Goal: Task Accomplishment & Management: Manage account settings

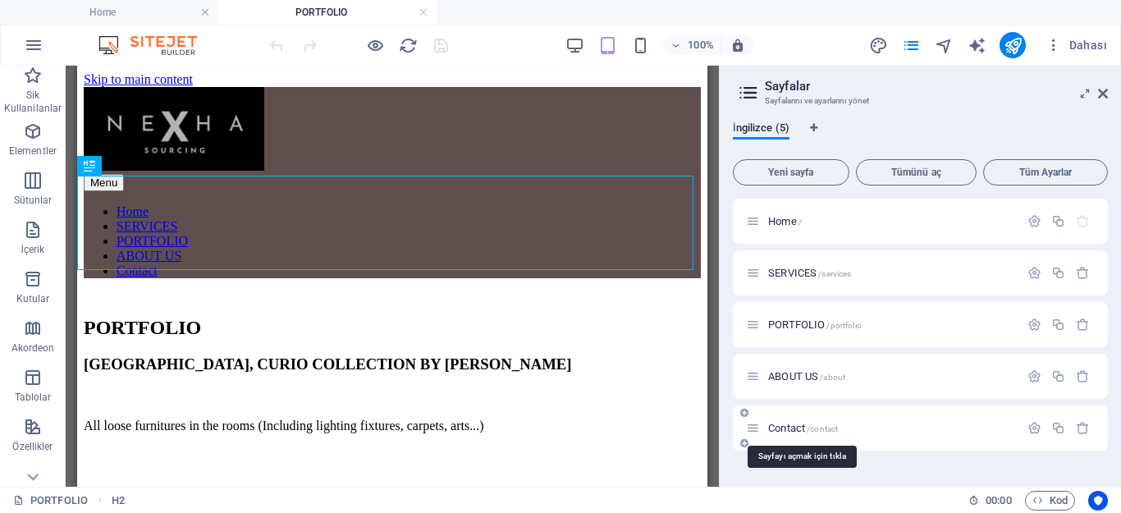
click at [783, 428] on span "Contact /contact" at bounding box center [803, 428] width 70 height 12
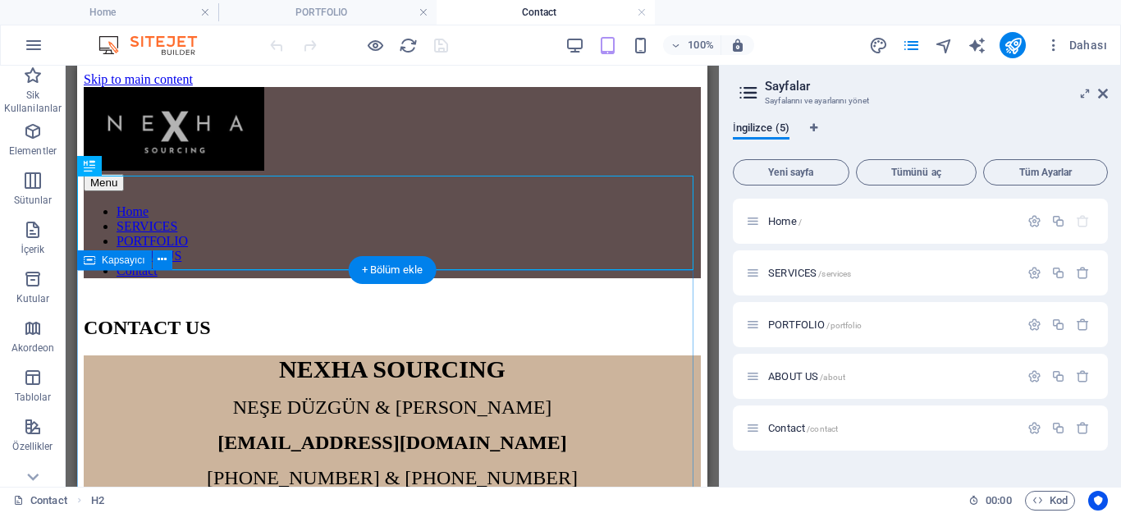
click at [590, 355] on div "NEXHA SOURCING NEŞE DÜZGÜN & [PERSON_NAME] [EMAIL_ADDRESS][DOMAIN_NAME] [PHONE_…" at bounding box center [392, 492] width 617 height 275
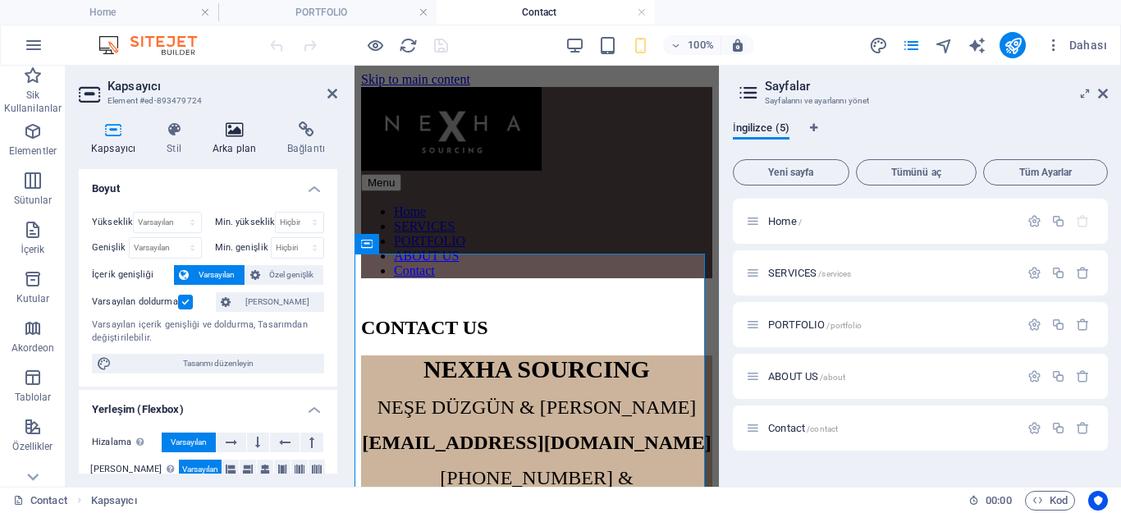
click at [235, 125] on icon at bounding box center [234, 129] width 68 height 16
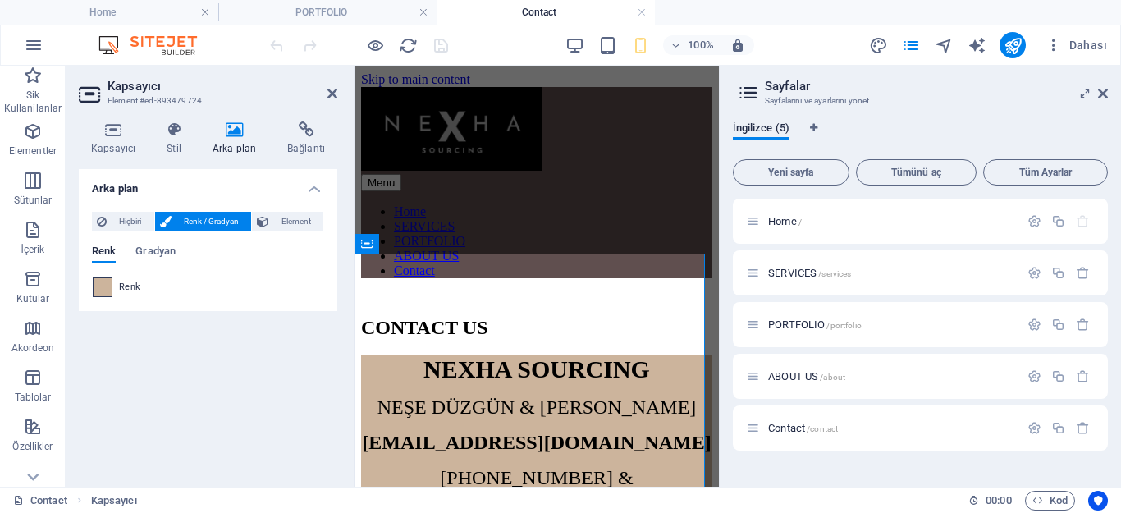
click at [102, 289] on span at bounding box center [103, 287] width 18 height 18
type input "#ccb49c"
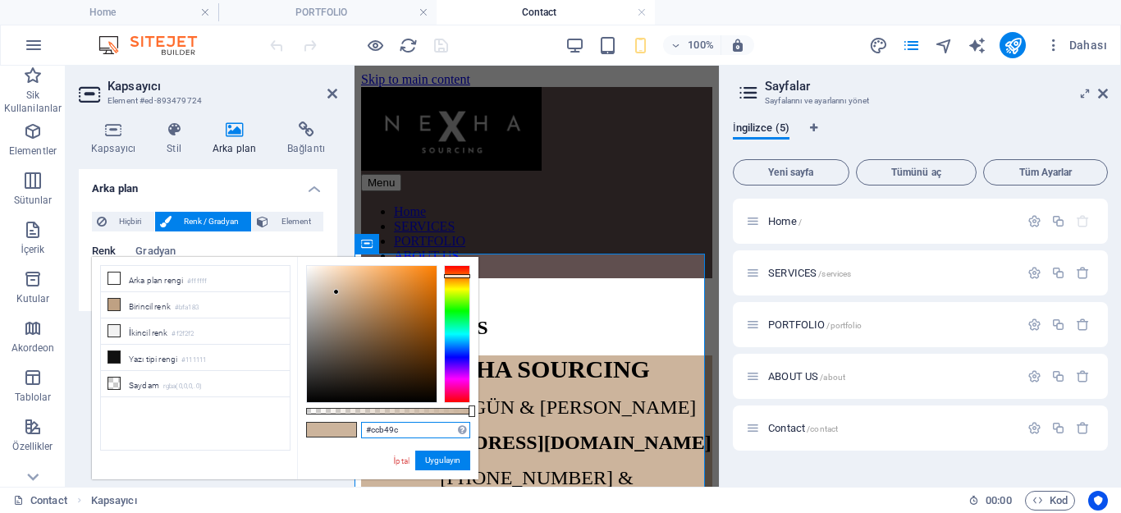
drag, startPoint x: 410, startPoint y: 431, endPoint x: 356, endPoint y: 423, distance: 54.6
click at [356, 423] on div "#ccb49c Desteklenen biçimler #0852ed rgb(8, 82, 237) rgba(8, 82, 237, %90) hsv(…" at bounding box center [387, 487] width 181 height 460
drag, startPoint x: 1114, startPoint y: 295, endPoint x: 1102, endPoint y: 293, distance: 12.4
click at [1102, 293] on div "İngilizce (5) Yeni sayfa Tümünü aç Tüm Ayarlar Home / SERVICES /services PORTFO…" at bounding box center [919, 297] width 401 height 378
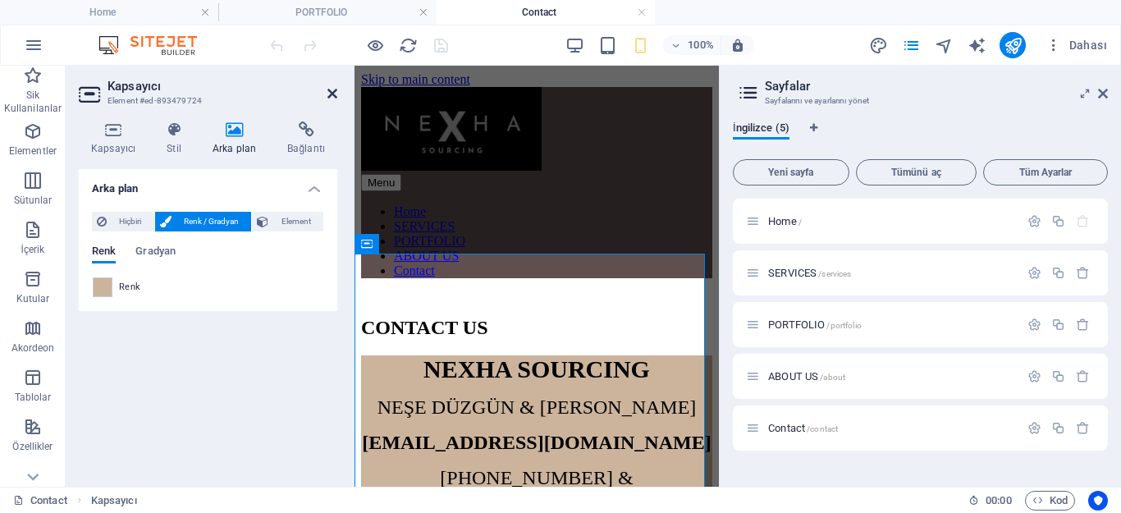
click at [330, 88] on icon at bounding box center [332, 93] width 10 height 13
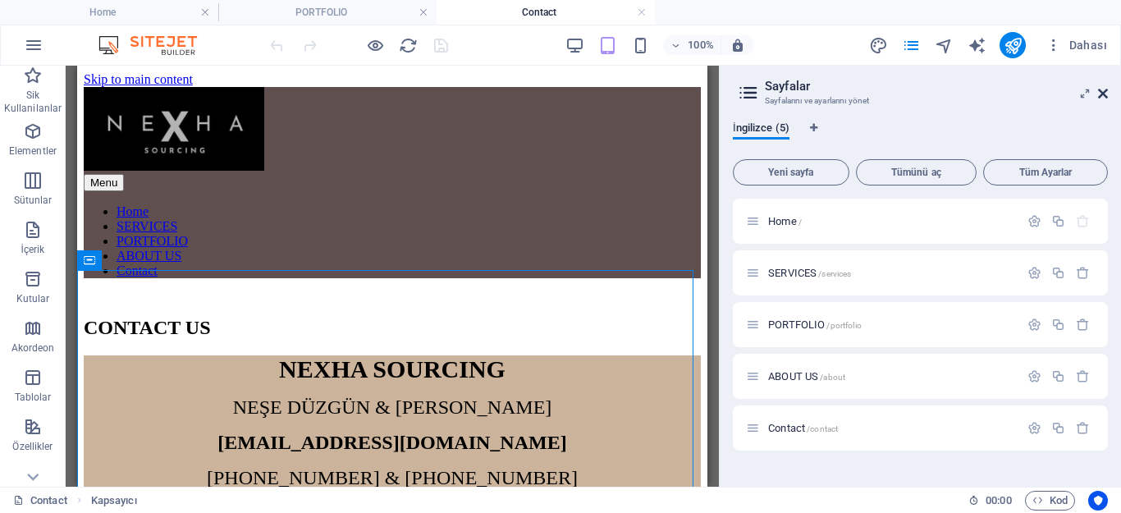
click at [1106, 89] on icon at bounding box center [1103, 93] width 10 height 13
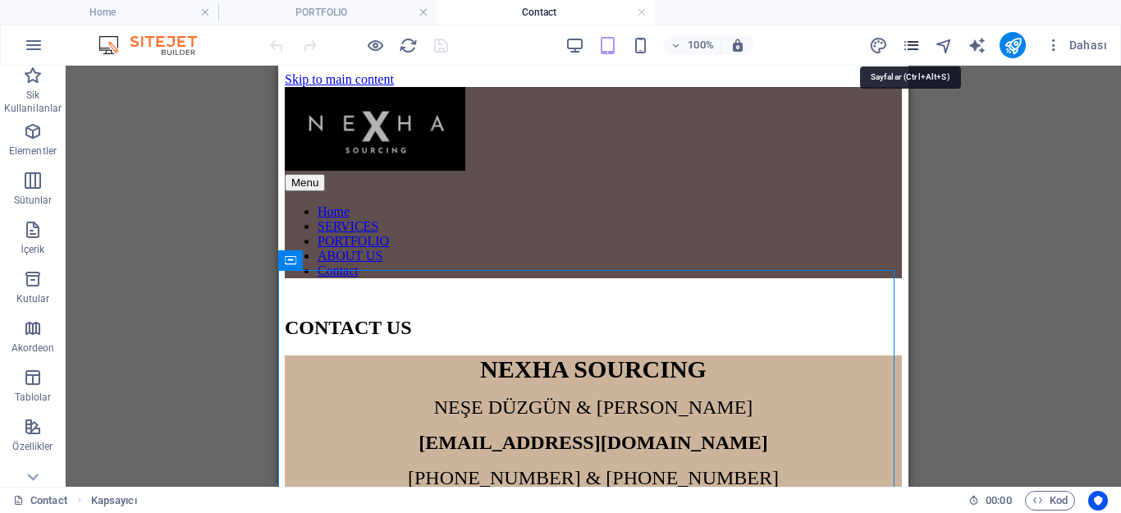
click at [913, 42] on icon "pages" at bounding box center [911, 45] width 19 height 19
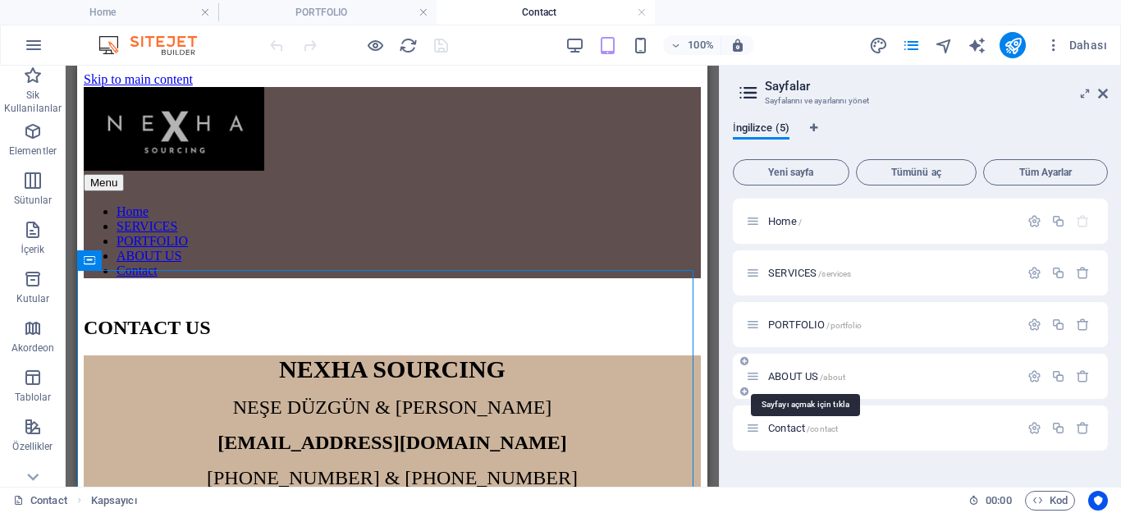
click at [783, 372] on span "ABOUT US /about" at bounding box center [806, 376] width 77 height 12
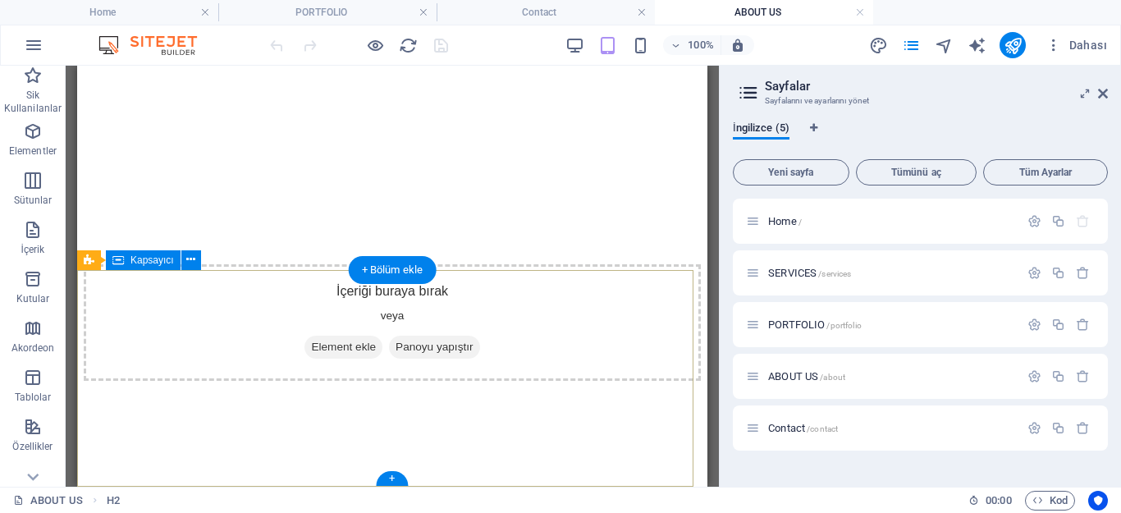
scroll to position [1618, 0]
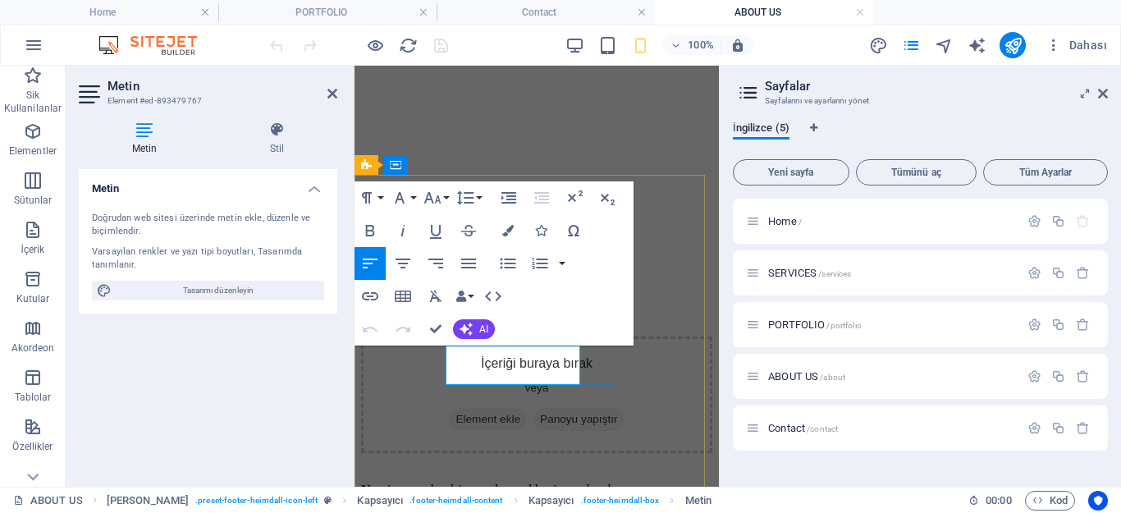
scroll to position [2504, 0]
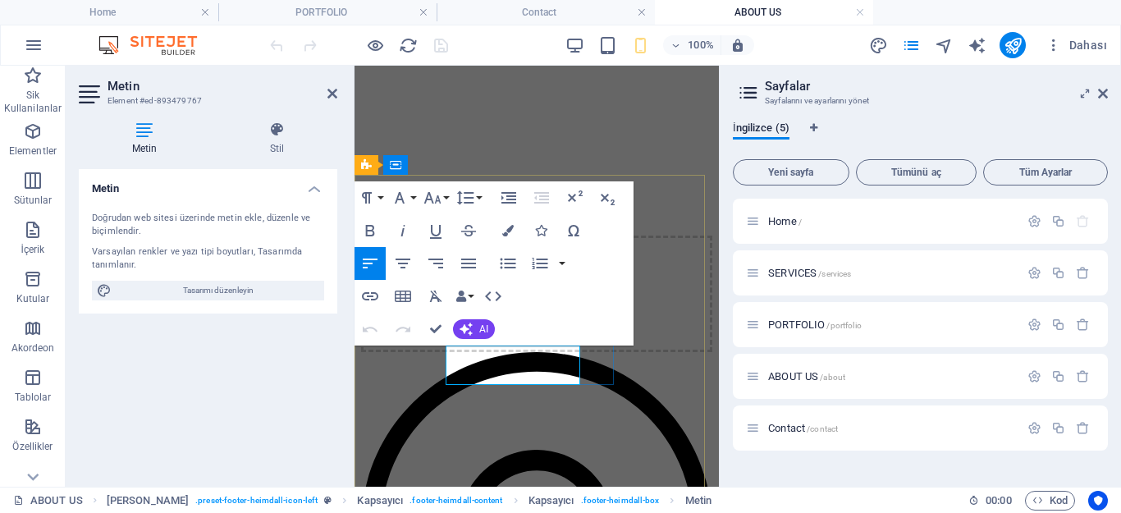
drag, startPoint x: 548, startPoint y: 373, endPoint x: 480, endPoint y: 376, distance: 68.1
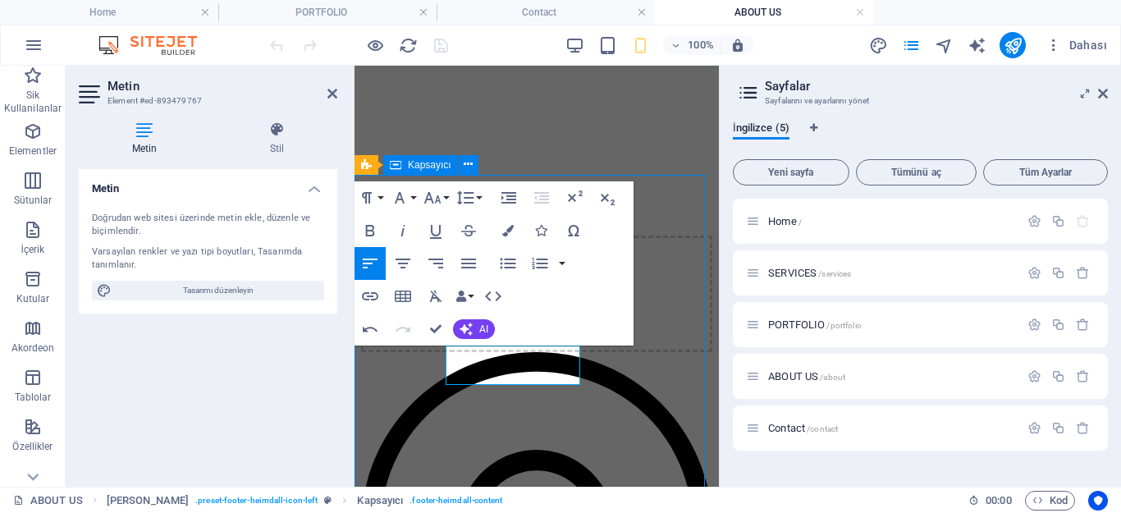
scroll to position [1618, 0]
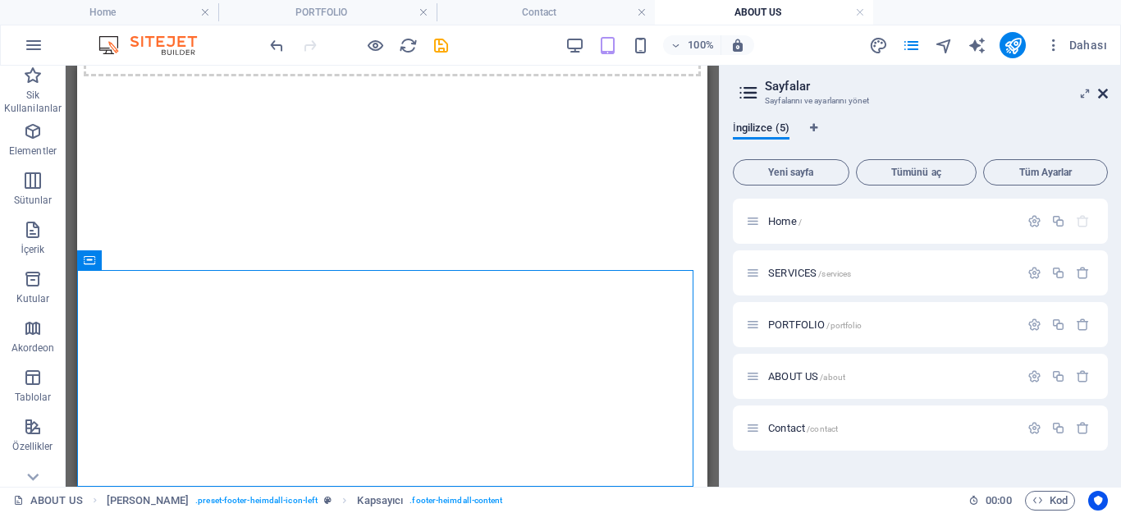
click at [1102, 89] on icon at bounding box center [1103, 93] width 10 height 13
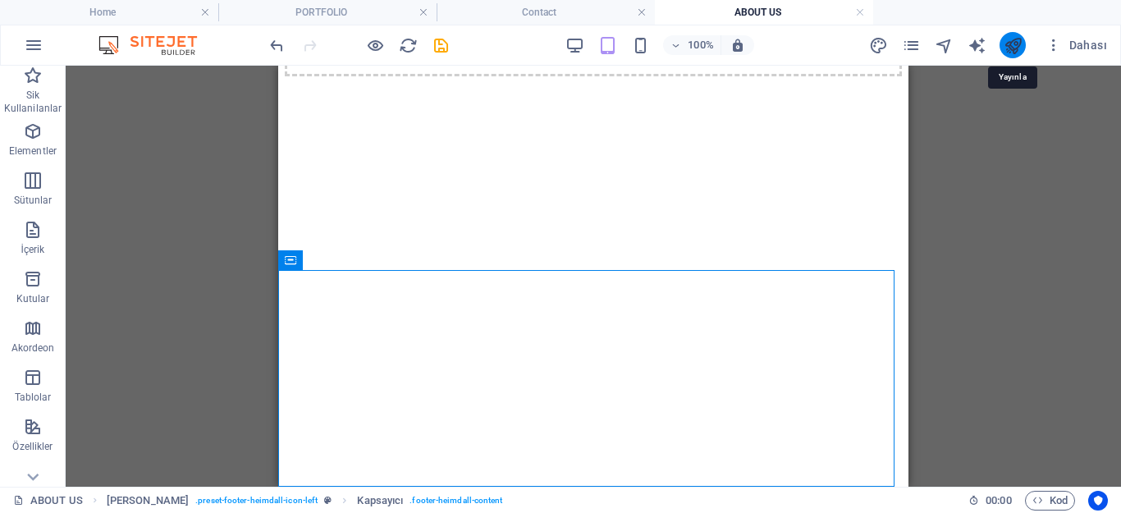
click at [1013, 39] on icon "publish" at bounding box center [1012, 45] width 19 height 19
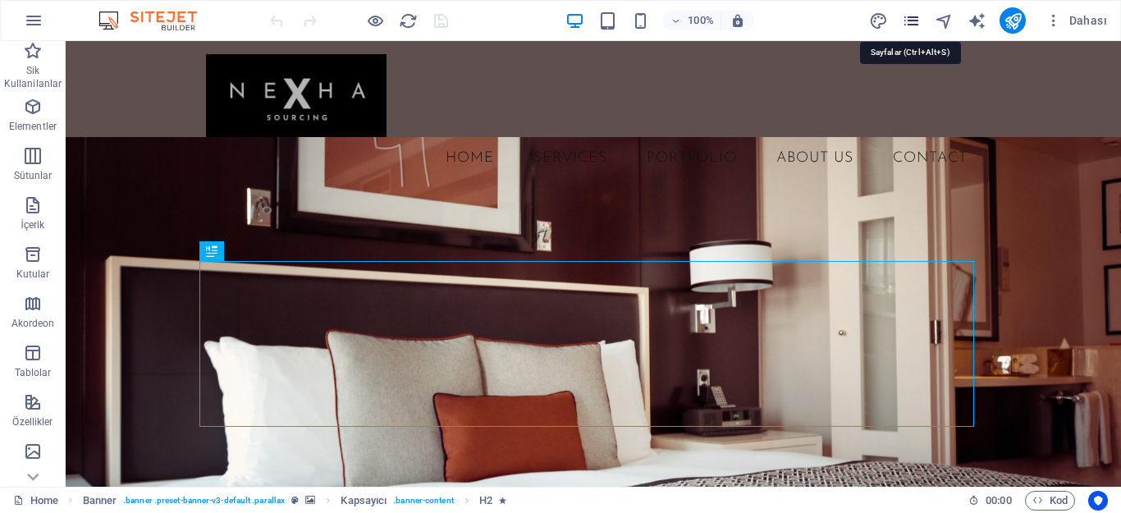
click at [914, 17] on icon "pages" at bounding box center [911, 20] width 19 height 19
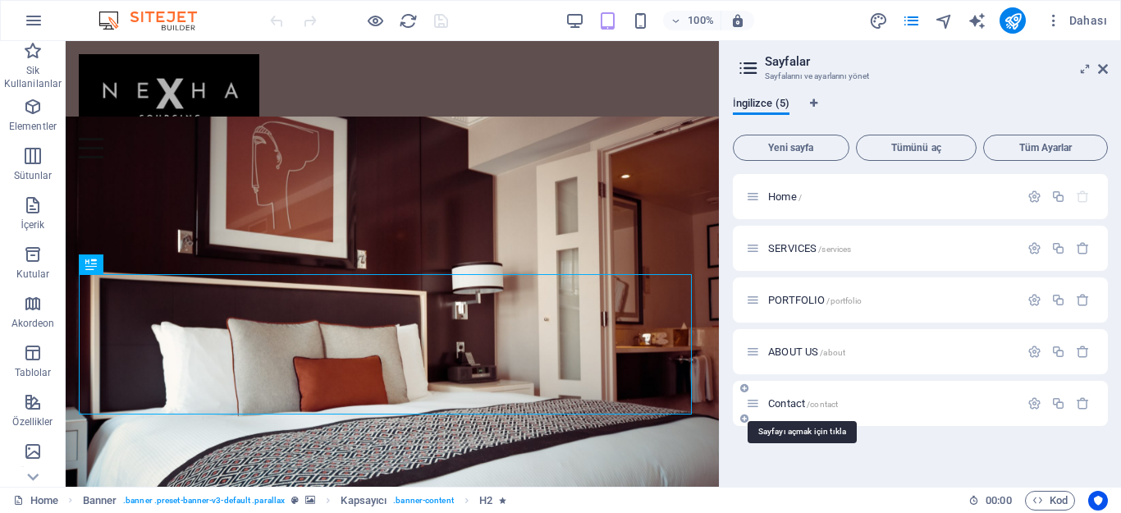
click at [793, 400] on span "Contact /contact" at bounding box center [803, 403] width 70 height 12
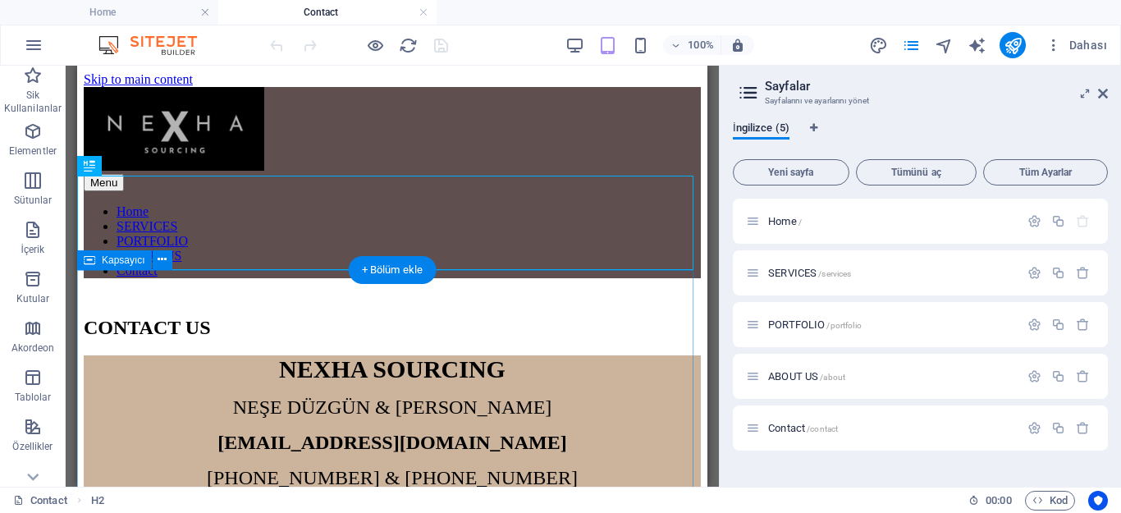
click at [282, 355] on div "NEXHA SOURCING NEŞE DÜZGÜN & [PERSON_NAME] [EMAIL_ADDRESS][DOMAIN_NAME] [PHONE_…" at bounding box center [392, 492] width 617 height 275
drag, startPoint x: 282, startPoint y: 291, endPoint x: 359, endPoint y: 358, distance: 101.8
click at [282, 355] on div "NEXHA SOURCING NEŞE DÜZGÜN & [PERSON_NAME] [EMAIL_ADDRESS][DOMAIN_NAME] [PHONE_…" at bounding box center [392, 492] width 617 height 275
click at [282, 292] on div "Mevcut içeriği değiştirmek için buraya sürükleyin. Yeni bir element oluşturmak …" at bounding box center [392, 276] width 653 height 421
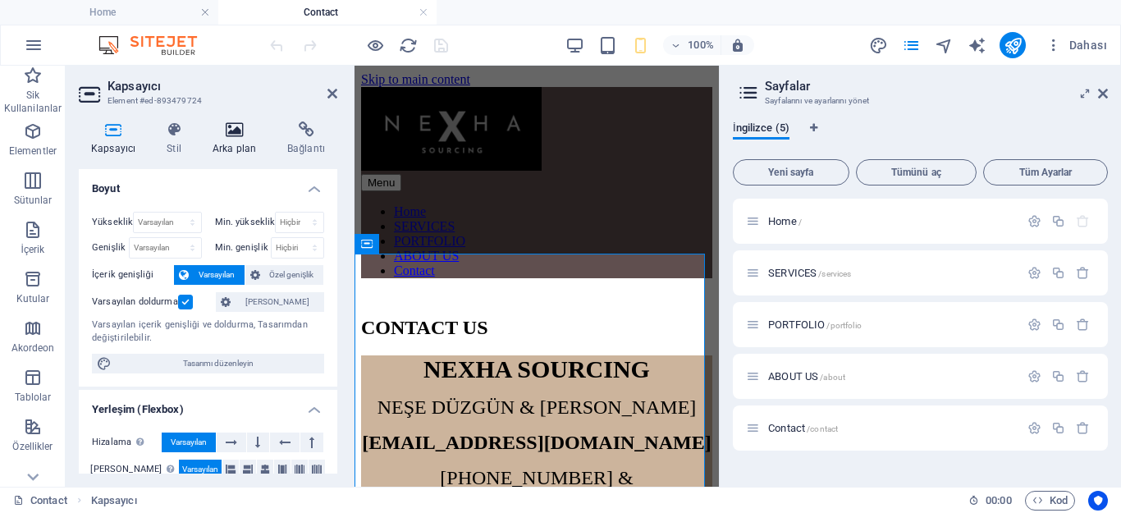
click at [239, 127] on icon at bounding box center [234, 129] width 68 height 16
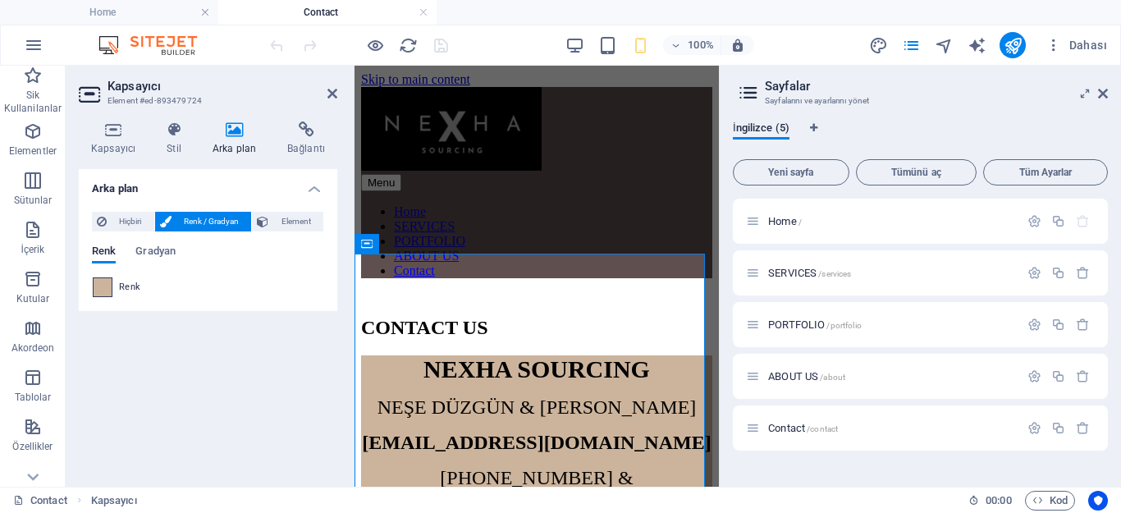
click at [109, 287] on span at bounding box center [103, 287] width 18 height 18
type input "#ccb49c"
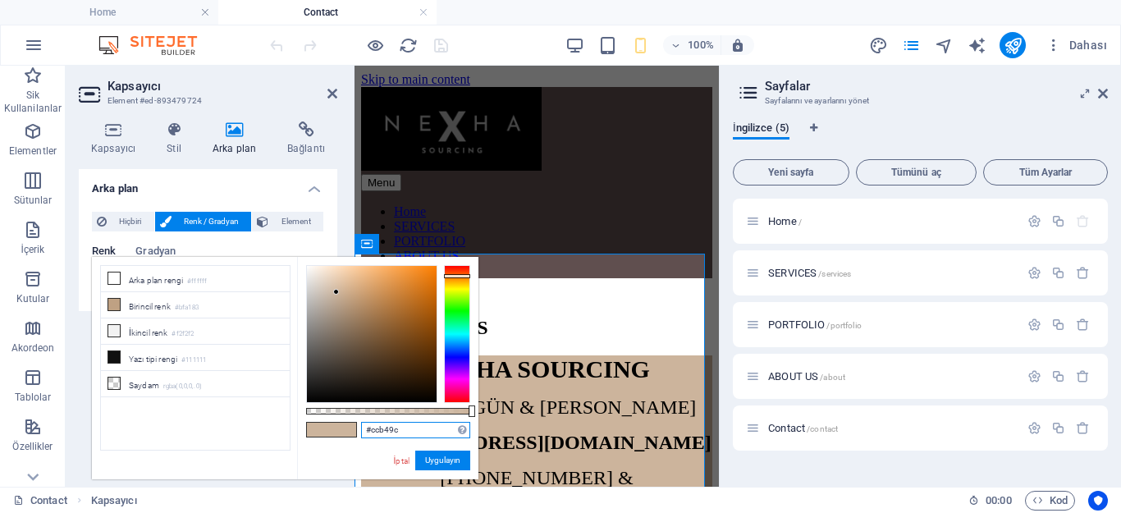
drag, startPoint x: 410, startPoint y: 425, endPoint x: 371, endPoint y: 426, distance: 39.4
click at [371, 426] on input "#ccb49c" at bounding box center [415, 430] width 109 height 16
click at [550, 436] on div "NEXHA SOURCING NEŞE DÜZGÜN & [PERSON_NAME] [EMAIL_ADDRESS][DOMAIN_NAME] [PHONE_…" at bounding box center [536, 514] width 351 height 319
